Goal: Task Accomplishment & Management: Manage account settings

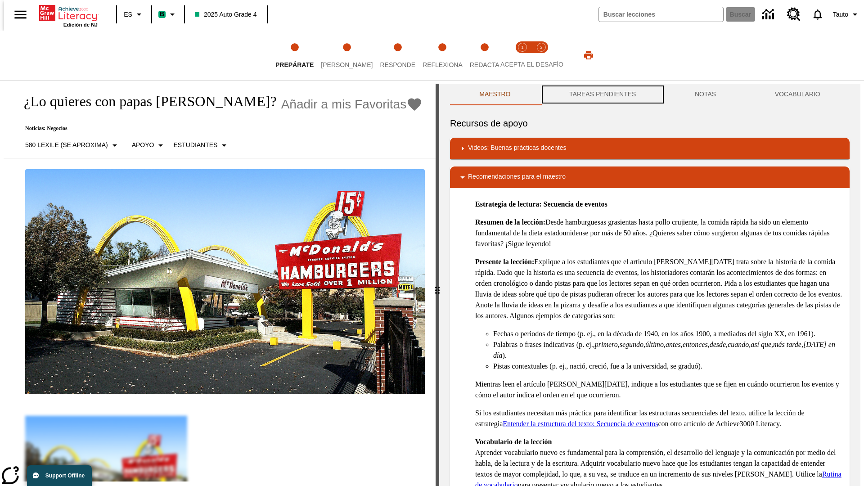
click at [602, 94] on button "TAREAS PENDIENTES" at bounding box center [603, 95] width 126 height 22
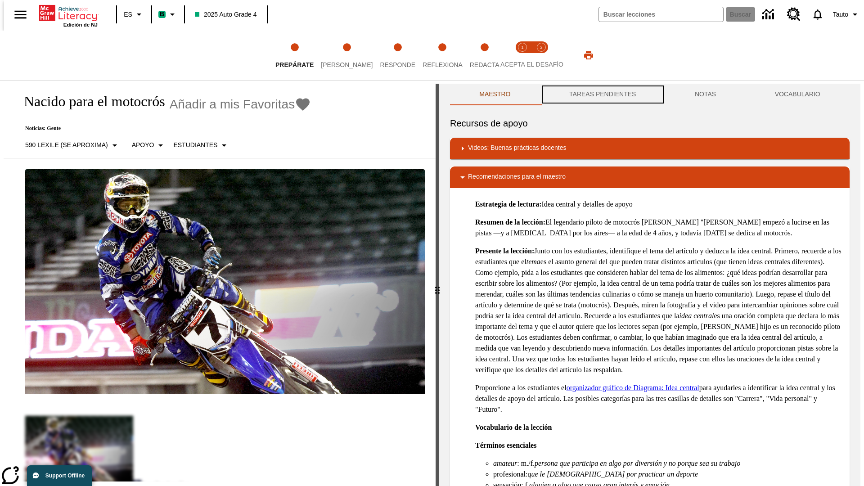
click at [602, 94] on button "TAREAS PENDIENTES" at bounding box center [603, 95] width 126 height 22
